Goal: Information Seeking & Learning: Learn about a topic

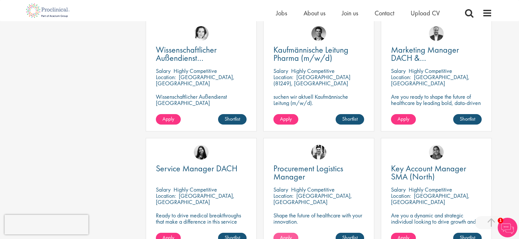
scroll to position [556, 0]
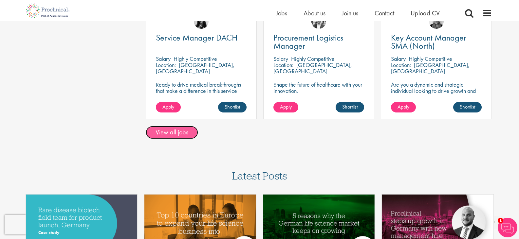
click at [168, 133] on link "View all jobs" at bounding box center [172, 132] width 52 height 13
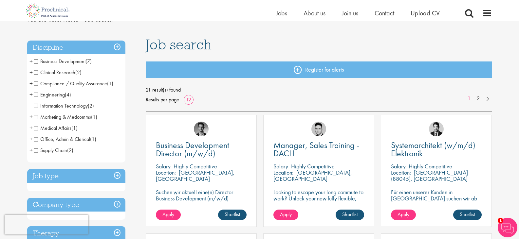
click at [63, 93] on span "Engineering" at bounding box center [49, 94] width 31 height 7
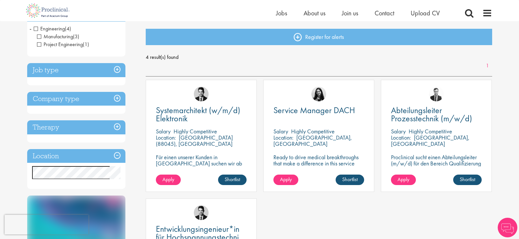
scroll to position [33, 0]
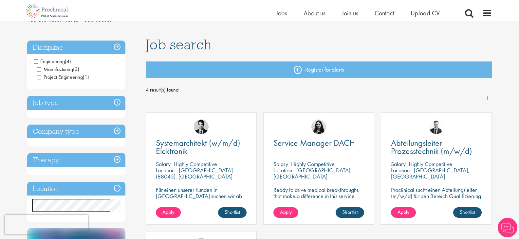
click at [76, 133] on h3 "Company type" at bounding box center [76, 132] width 98 height 14
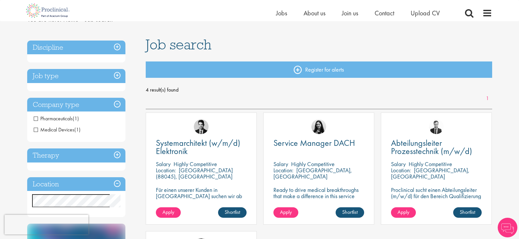
click at [72, 72] on h3 "Job type" at bounding box center [76, 76] width 98 height 14
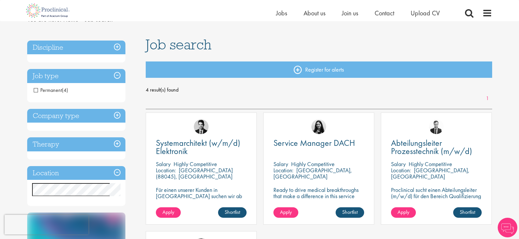
click at [82, 149] on h3 "Therapy" at bounding box center [76, 144] width 98 height 14
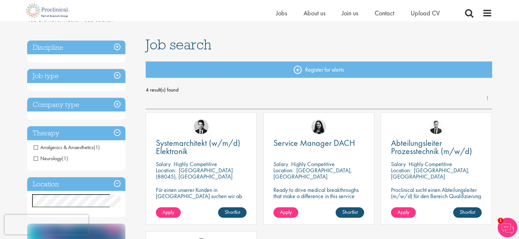
click at [87, 189] on h3 "Location" at bounding box center [76, 184] width 98 height 14
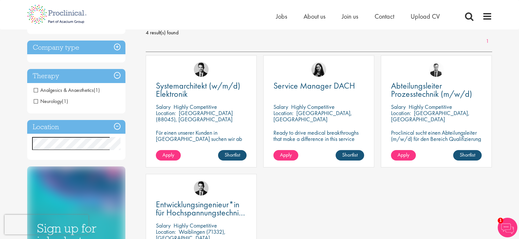
scroll to position [0, 0]
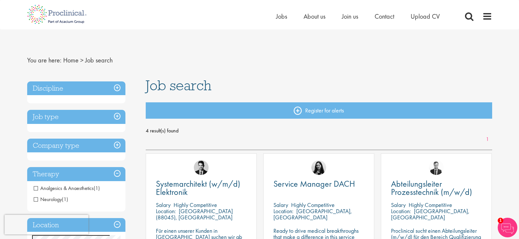
click at [274, 20] on div "Home Jobs About us Join us Contact Upload CV" at bounding box center [256, 12] width 469 height 25
click at [280, 18] on span "Jobs" at bounding box center [281, 16] width 11 height 9
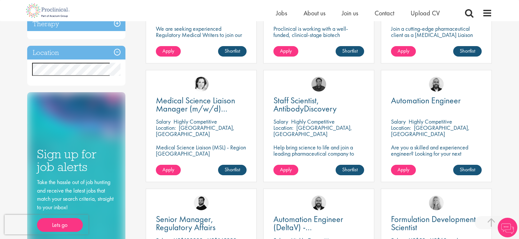
scroll to position [327, 0]
